Goal: Information Seeking & Learning: Learn about a topic

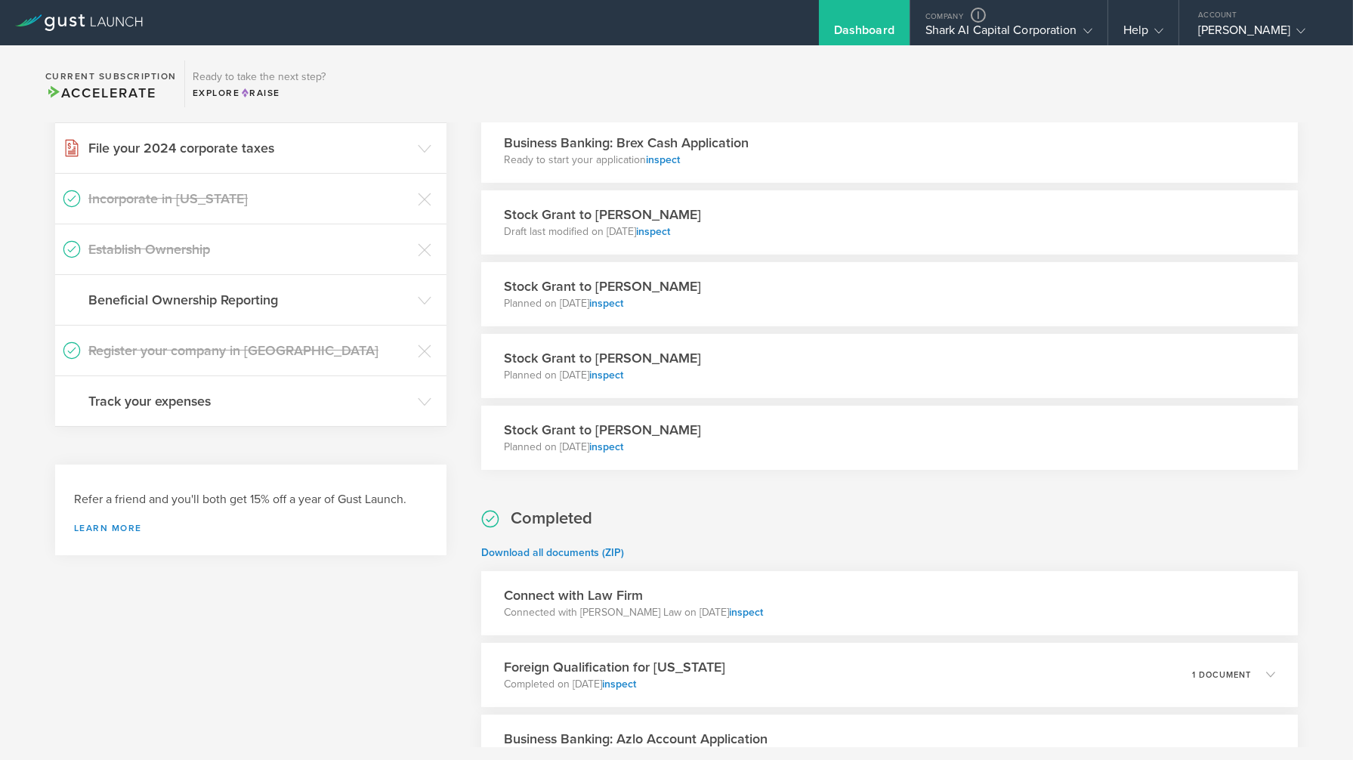
scroll to position [625, 0]
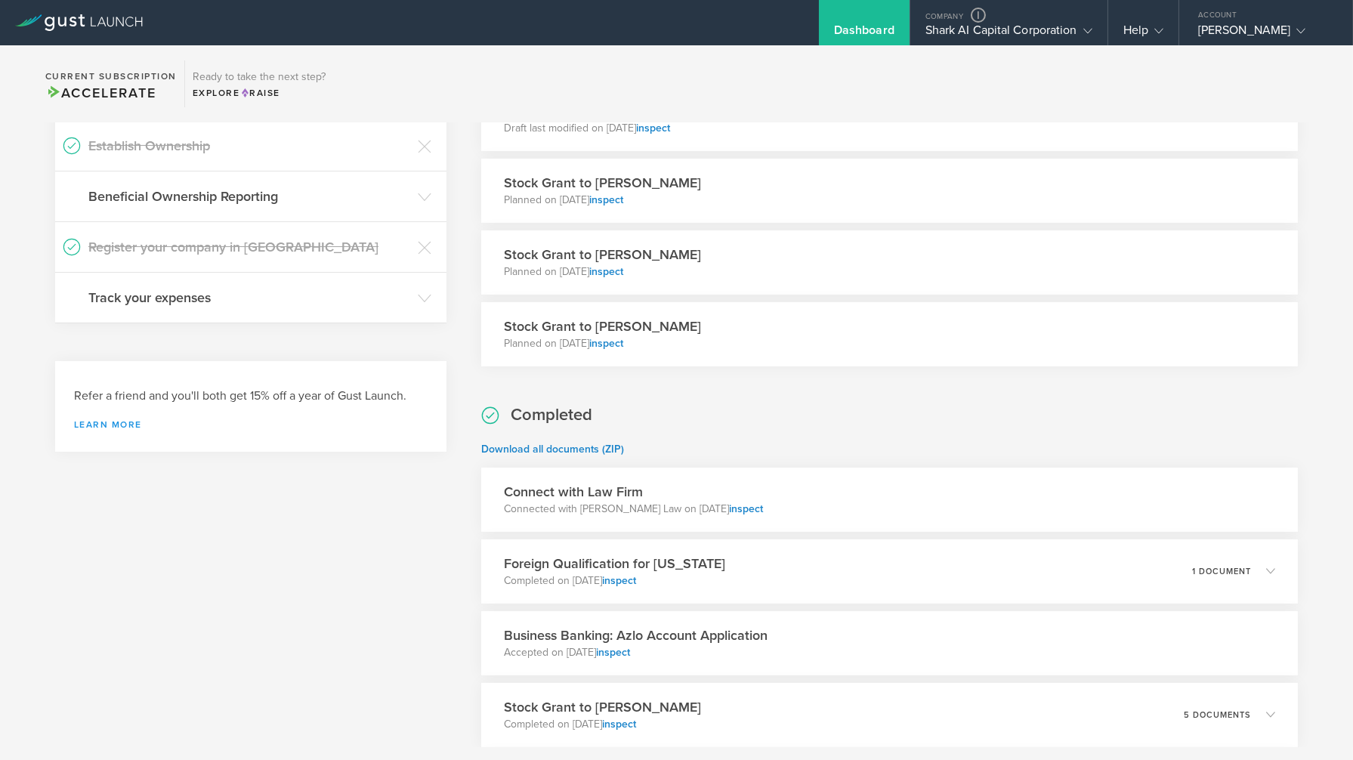
click at [122, 420] on link "Learn more" at bounding box center [251, 424] width 354 height 9
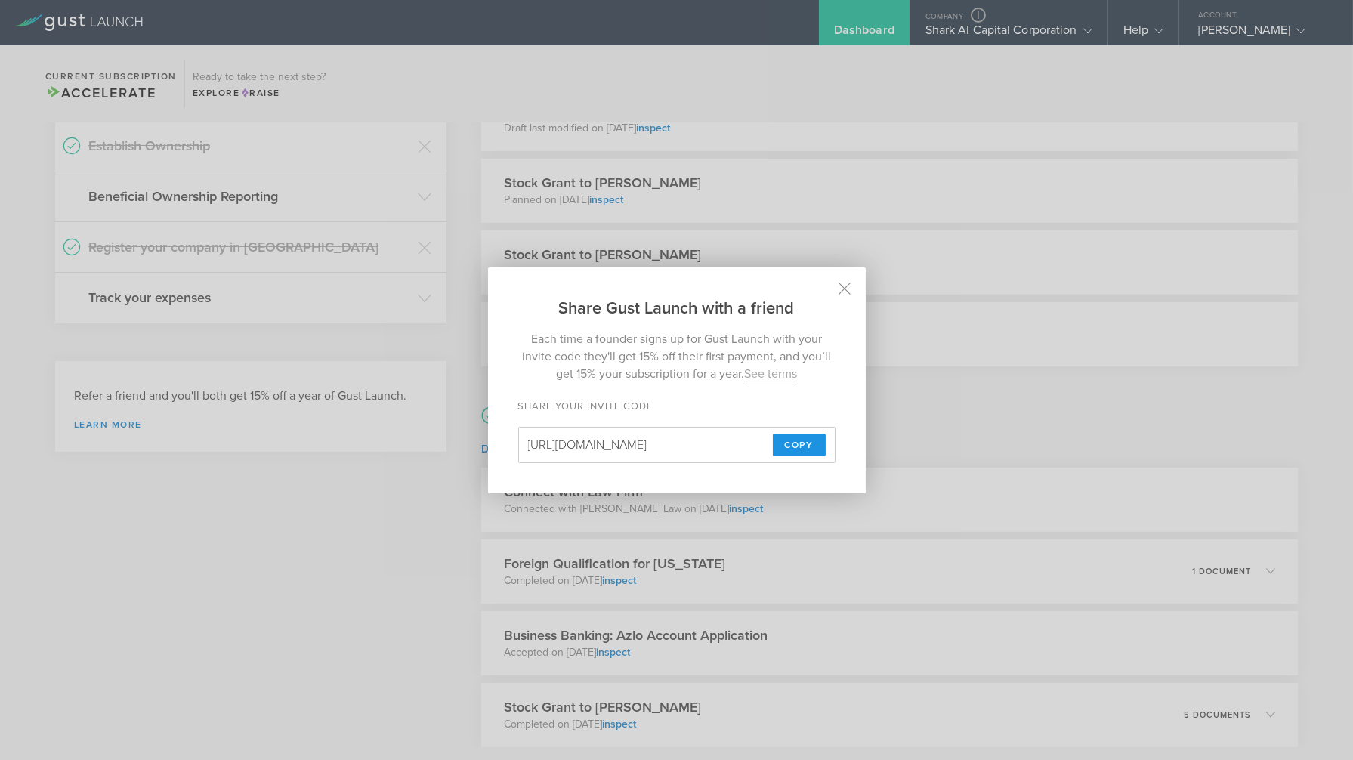
click at [799, 444] on span "Copy" at bounding box center [799, 445] width 29 height 23
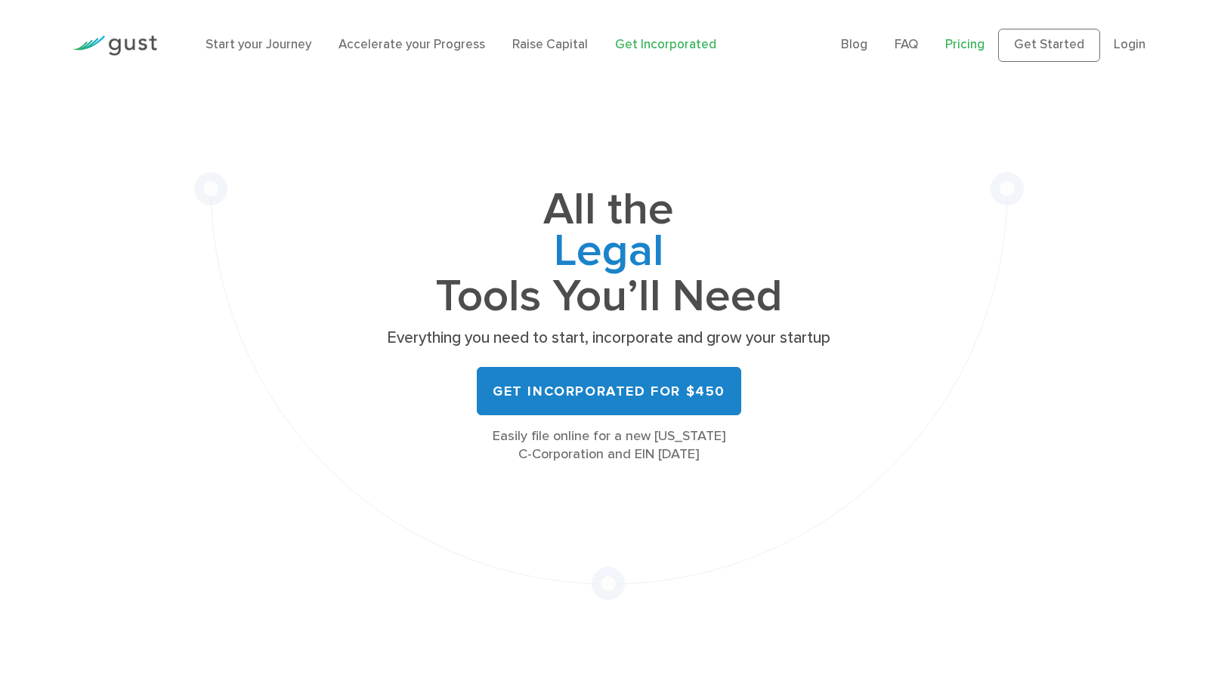
click at [965, 44] on link "Pricing" at bounding box center [964, 44] width 39 height 15
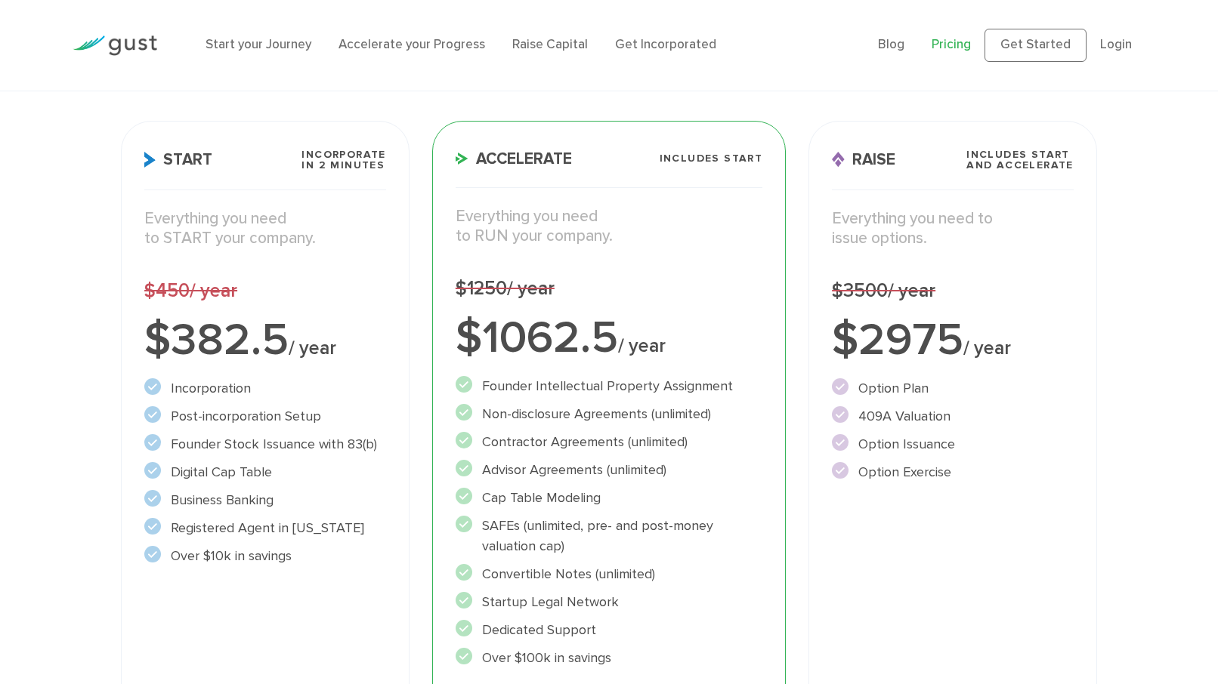
scroll to position [125, 0]
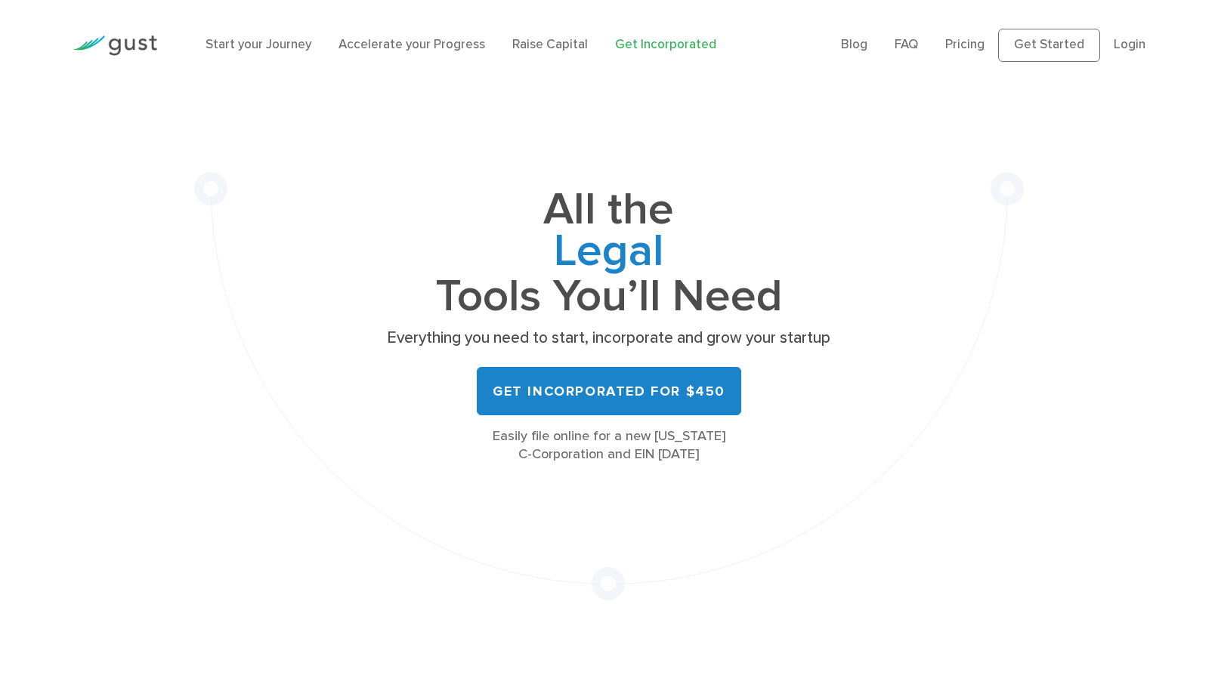
click at [959, 55] on ul "Blog FAQ Pricing Get Started Login Login" at bounding box center [993, 45] width 304 height 33
click at [962, 42] on link "Pricing" at bounding box center [964, 44] width 39 height 15
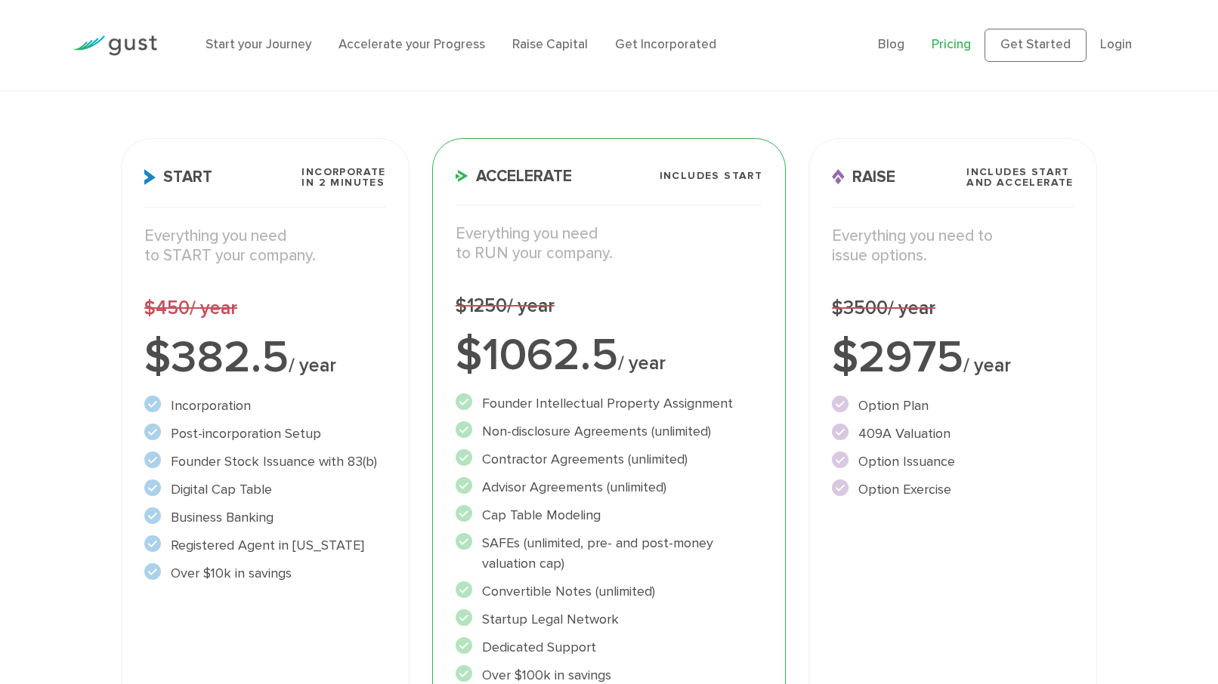
scroll to position [111, 0]
